Goal: Task Accomplishment & Management: Complete application form

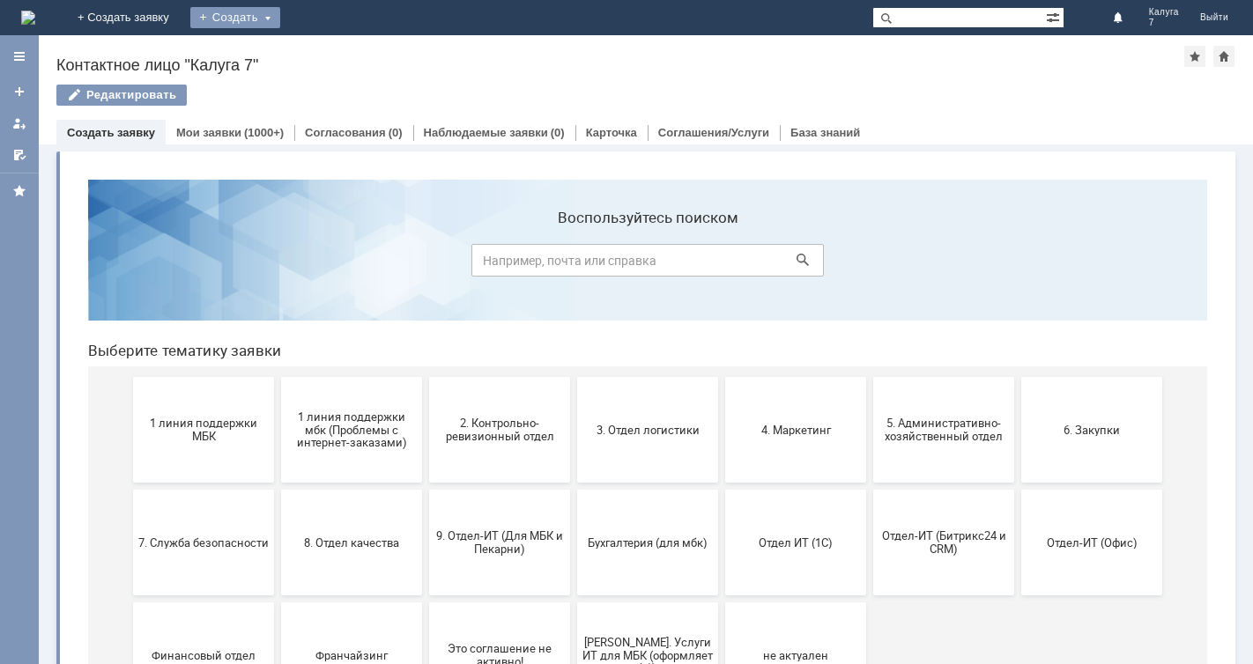
click at [280, 11] on div "Создать" at bounding box center [235, 17] width 90 height 21
click at [328, 58] on link "Заявка" at bounding box center [261, 52] width 134 height 21
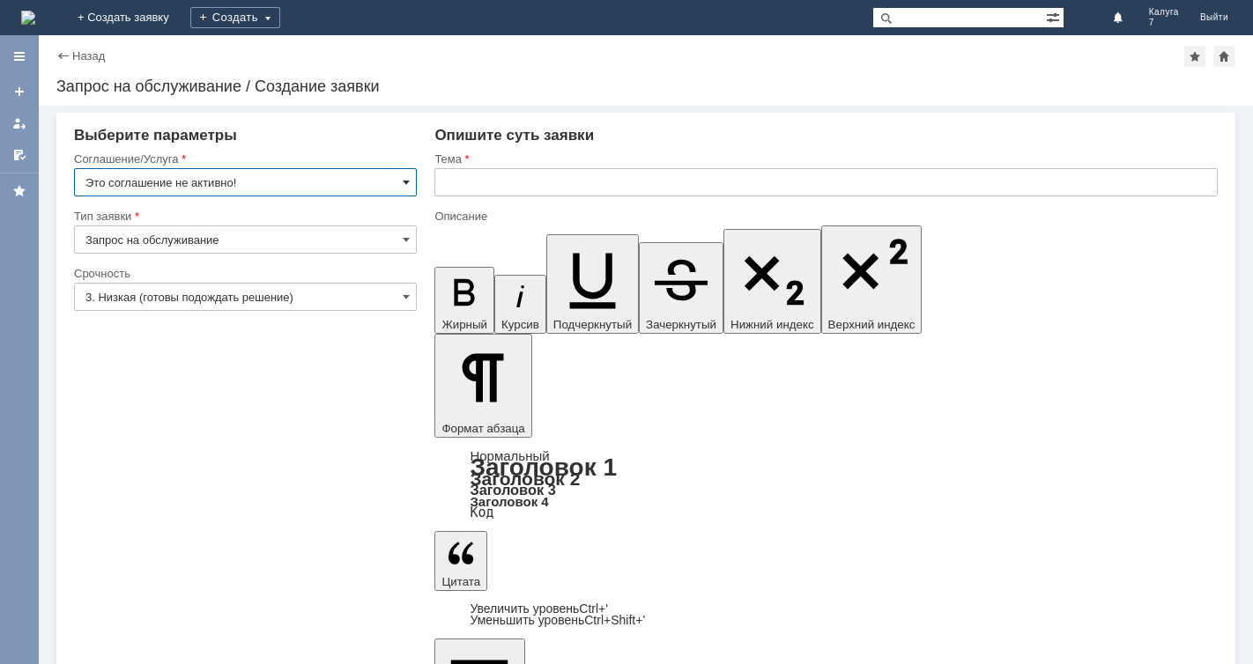
click at [409, 180] on span at bounding box center [406, 182] width 7 height 14
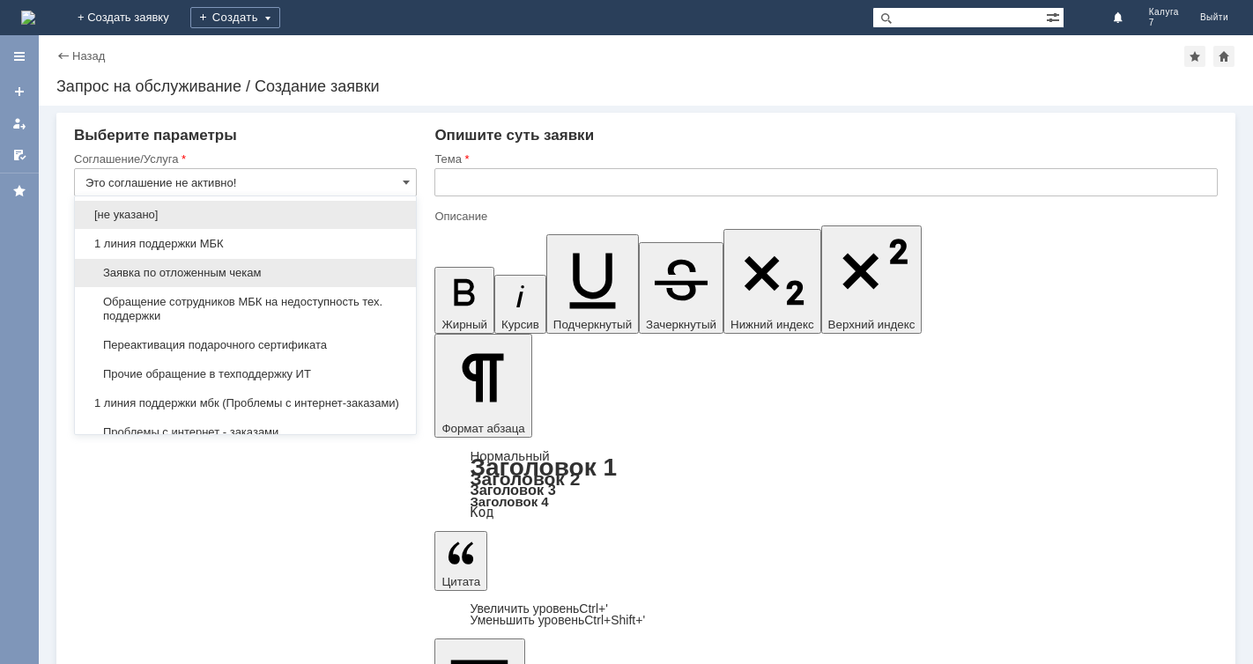
click at [310, 271] on span "Заявка по отложенным чекам" at bounding box center [245, 273] width 320 height 14
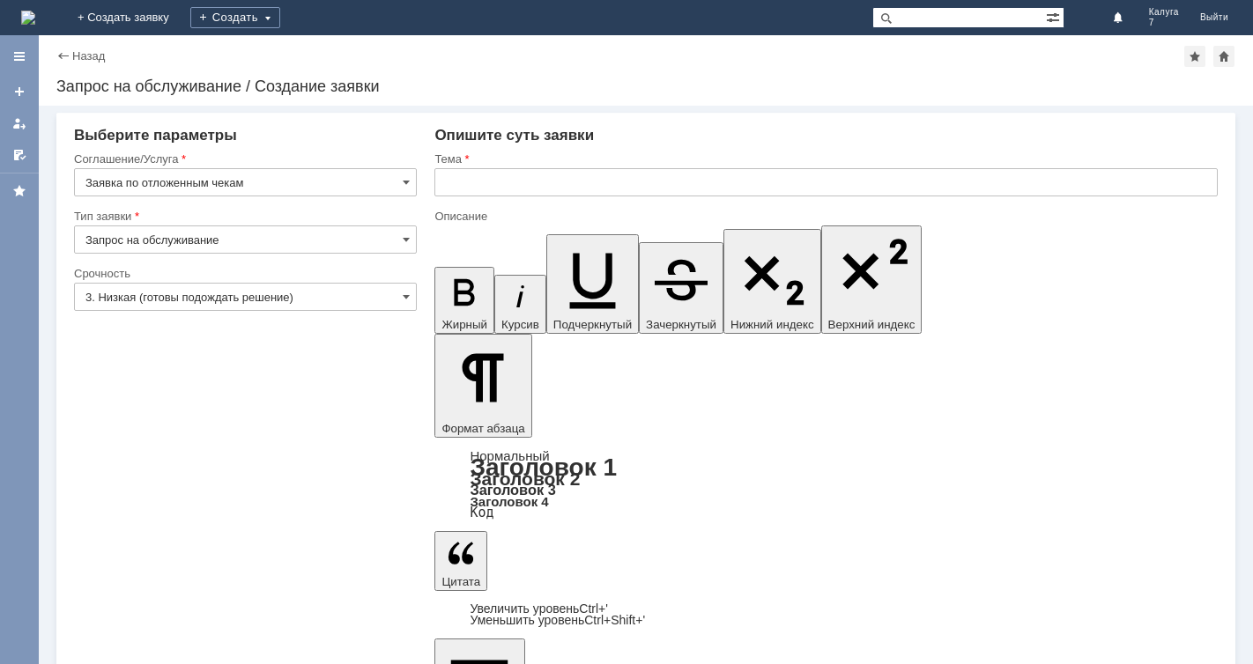
type input "Заявка по отложенным чекам"
click at [406, 293] on span at bounding box center [406, 297] width 7 height 14
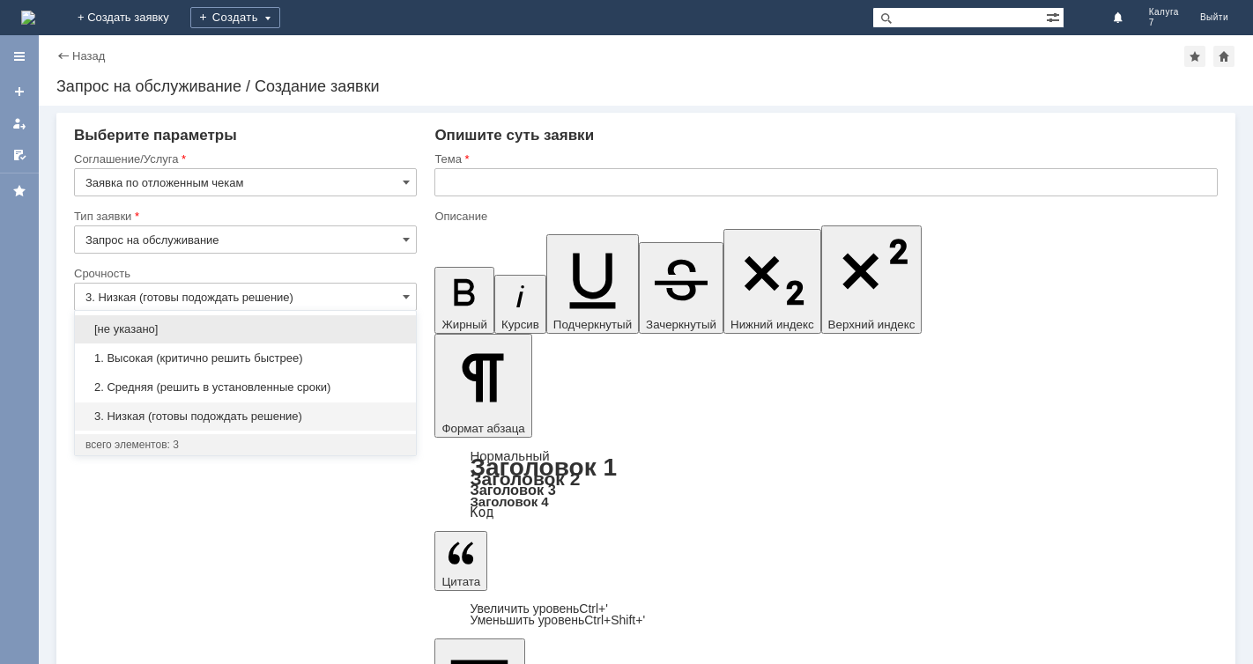
drag, startPoint x: 321, startPoint y: 385, endPoint x: 421, endPoint y: 292, distance: 137.2
click at [330, 382] on span "2. Средняя (решить в установленные сроки)" at bounding box center [245, 388] width 320 height 14
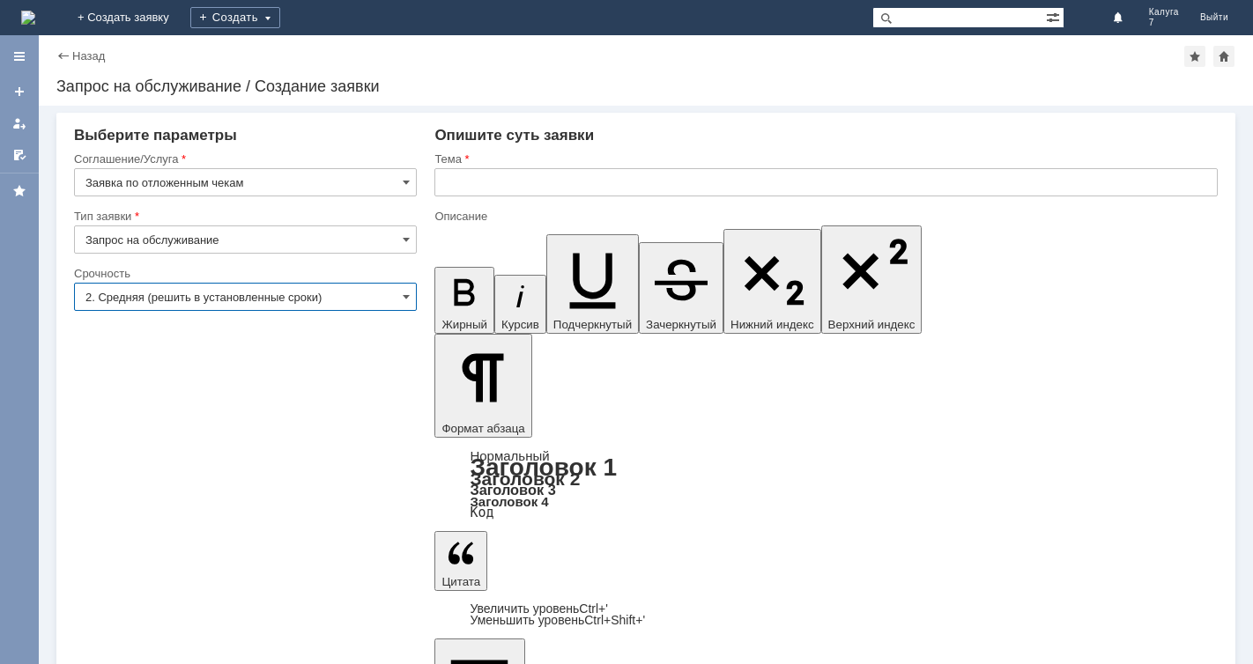
type input "2. Средняя (решить в установленные сроки)"
click at [441, 182] on input "text" at bounding box center [825, 182] width 783 height 28
type input "отложенный чек"
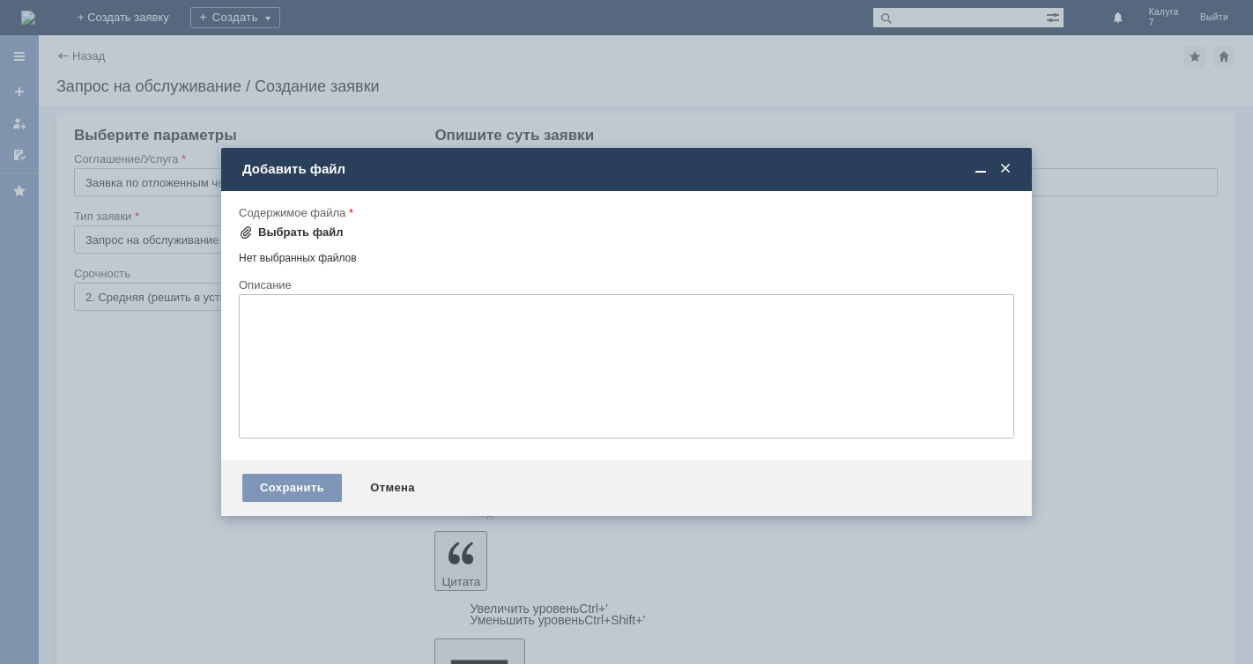
click at [247, 231] on span at bounding box center [246, 233] width 14 height 14
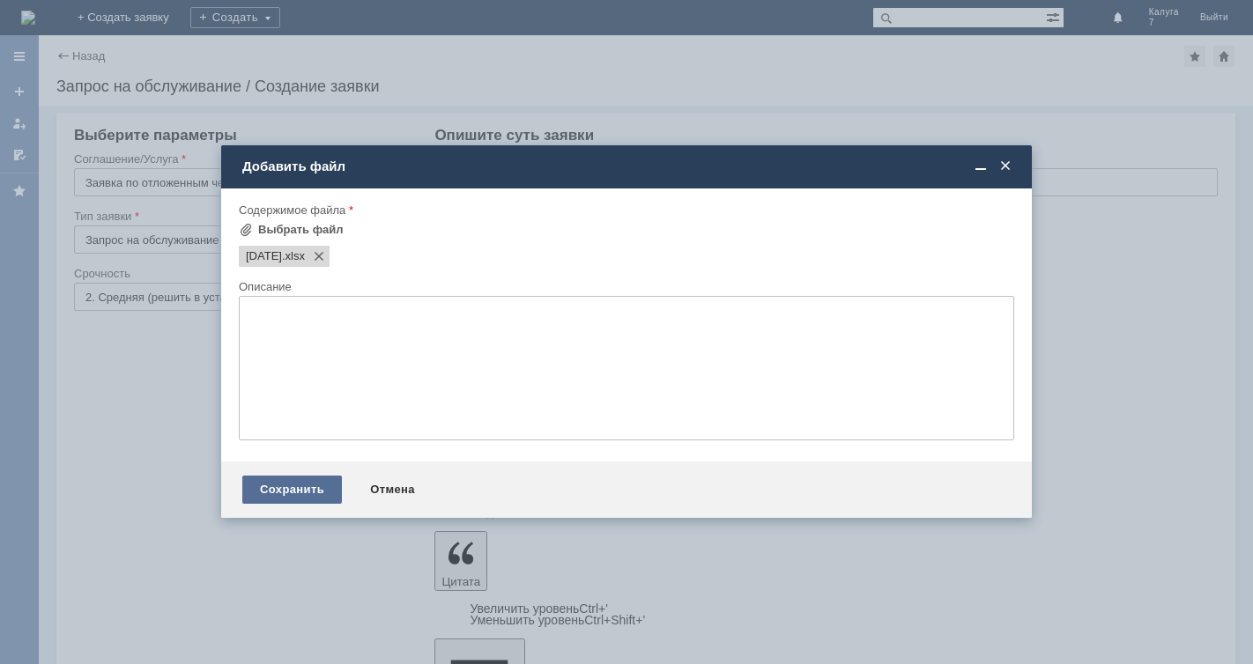
click at [310, 487] on div "Сохранить" at bounding box center [292, 490] width 100 height 28
